Goal: Find specific page/section: Find specific page/section

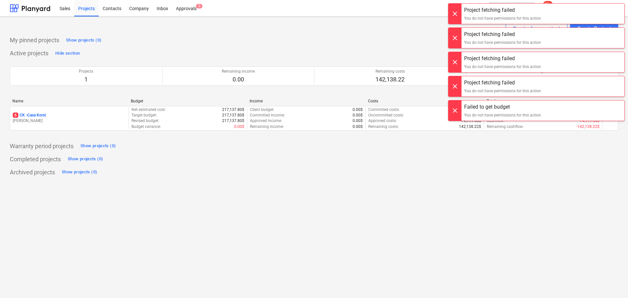
click at [460, 13] on div at bounding box center [455, 14] width 13 height 20
drag, startPoint x: 460, startPoint y: 13, endPoint x: 457, endPoint y: 16, distance: 4.4
click at [457, 16] on div at bounding box center [455, 14] width 13 height 20
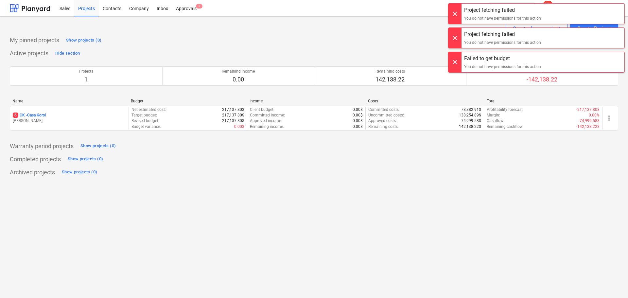
click at [457, 13] on div "Project fetching failed You do not have permissions for this action Project fet…" at bounding box center [536, 6] width 183 height 13
click at [457, 16] on div at bounding box center [455, 14] width 13 height 20
click at [457, 13] on div "Project fetching failed You do not have permissions for this action Project fet…" at bounding box center [536, 6] width 183 height 13
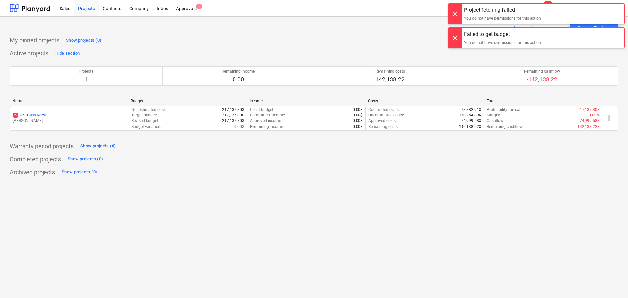
click at [457, 16] on div at bounding box center [455, 14] width 13 height 20
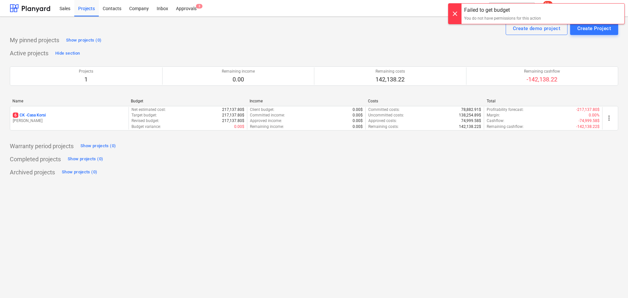
click at [457, 16] on div at bounding box center [455, 14] width 13 height 20
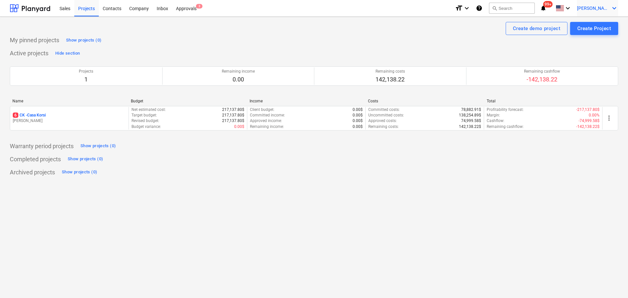
click at [605, 10] on span "[PERSON_NAME]" at bounding box center [593, 8] width 33 height 5
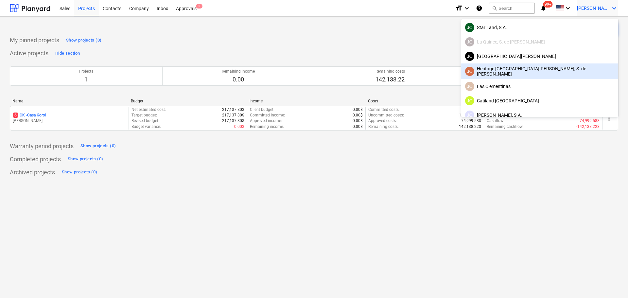
click at [565, 68] on div "JC Heritage [GEOGRAPHIC_DATA][PERSON_NAME], S. de [PERSON_NAME]" at bounding box center [539, 71] width 149 height 10
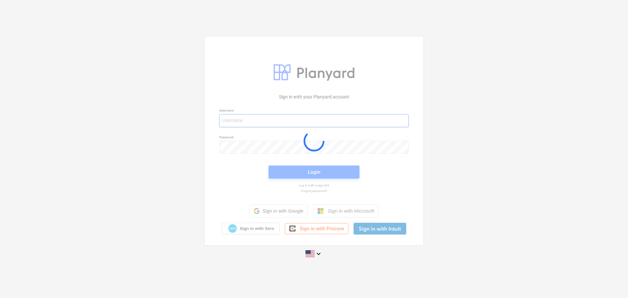
type input "[PERSON_NAME][EMAIL_ADDRESS][DOMAIN_NAME]"
